Goal: Information Seeking & Learning: Check status

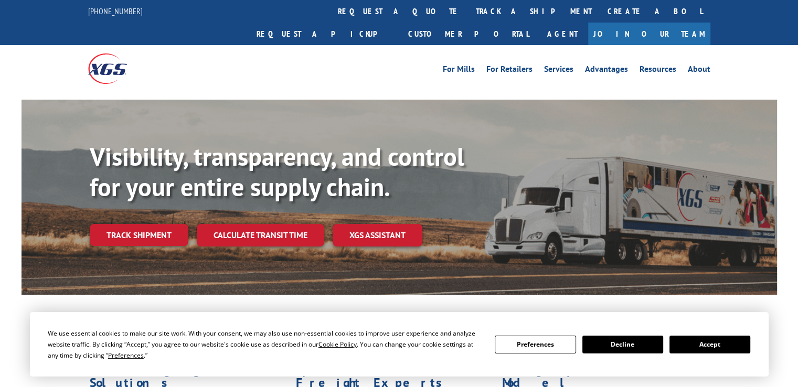
click at [147, 226] on div "Visibility, transparency, and control for your entire supply chain. Track shipm…" at bounding box center [434, 215] width 688 height 146
click at [154, 224] on link "Track shipment" at bounding box center [139, 235] width 99 height 22
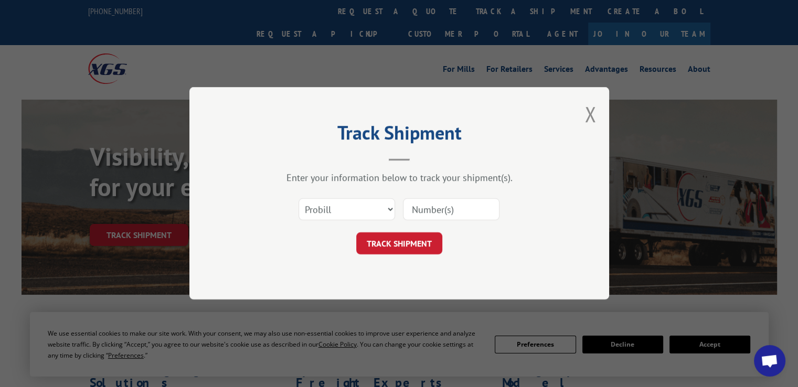
click at [435, 210] on input at bounding box center [451, 210] width 97 height 22
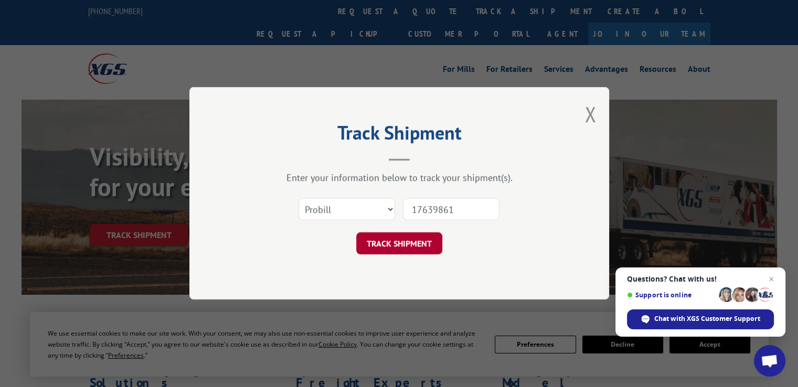
type input "17639861"
click at [433, 243] on button "TRACK SHIPMENT" at bounding box center [399, 244] width 86 height 22
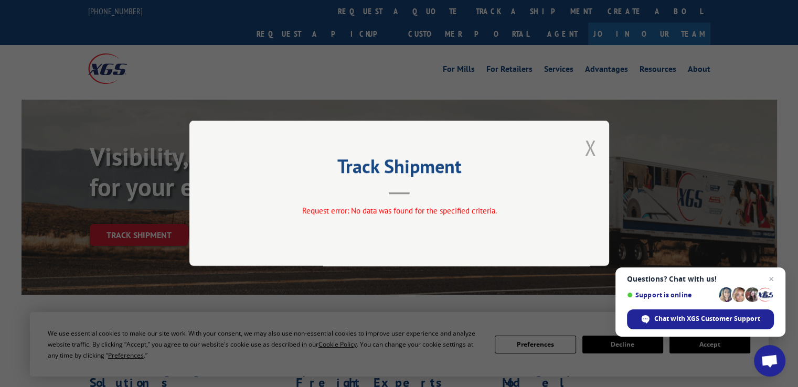
click at [588, 152] on button "Close modal" at bounding box center [591, 148] width 12 height 28
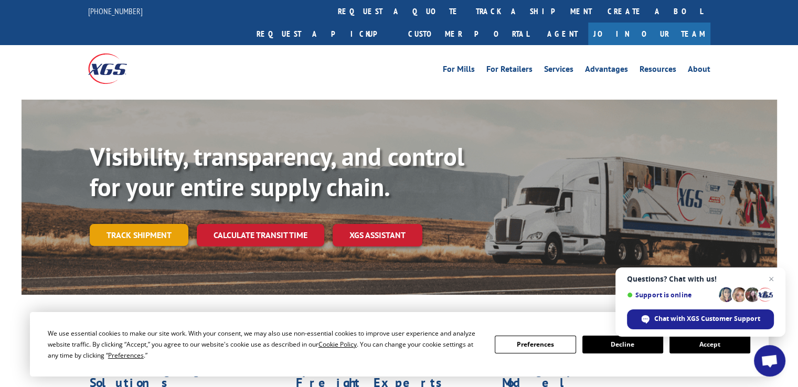
click at [151, 224] on link "Track shipment" at bounding box center [139, 235] width 99 height 22
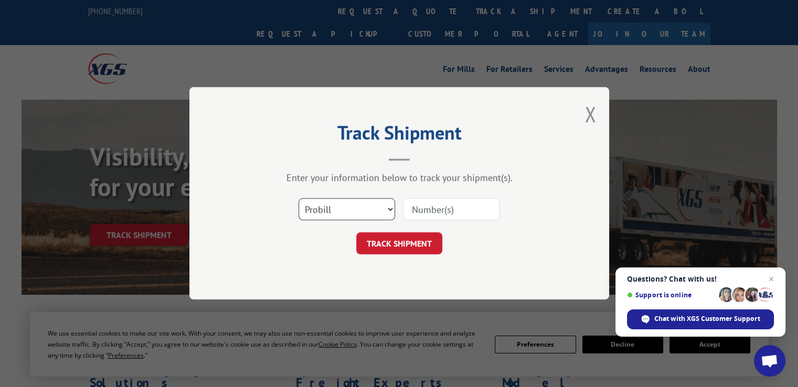
click at [383, 209] on select "Select category... Probill BOL PO" at bounding box center [347, 210] width 97 height 22
select select "bol"
click at [299, 199] on select "Select category... Probill BOL PO" at bounding box center [347, 210] width 97 height 22
click at [417, 208] on input at bounding box center [451, 210] width 97 height 22
type input "7076369"
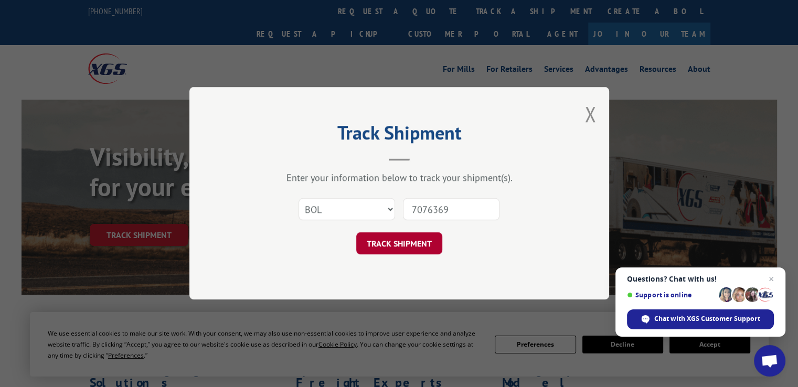
click at [397, 247] on button "TRACK SHIPMENT" at bounding box center [399, 244] width 86 height 22
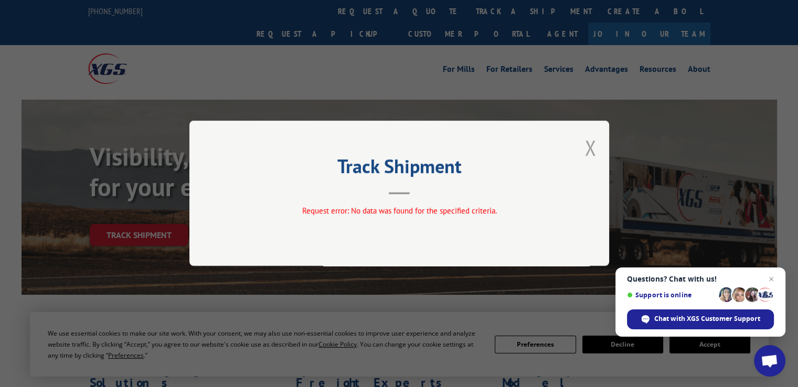
click at [592, 150] on button "Close modal" at bounding box center [591, 148] width 12 height 28
